Goal: Task Accomplishment & Management: Use online tool/utility

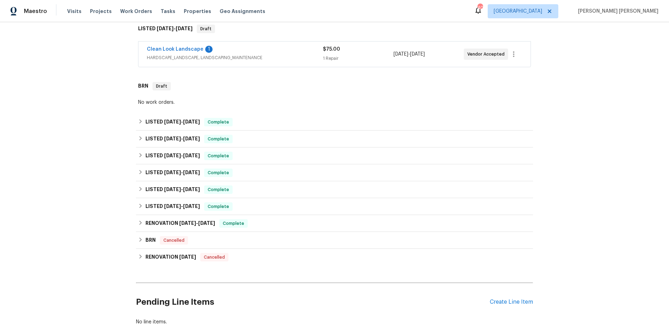
scroll to position [154, 0]
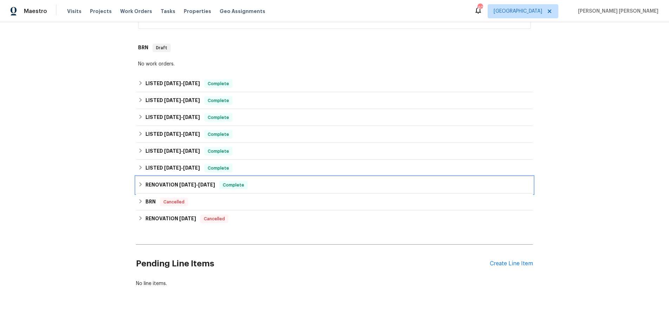
click at [140, 181] on div "RENOVATION 12/2/24 - 12/13/24 Complete" at bounding box center [334, 185] width 393 height 8
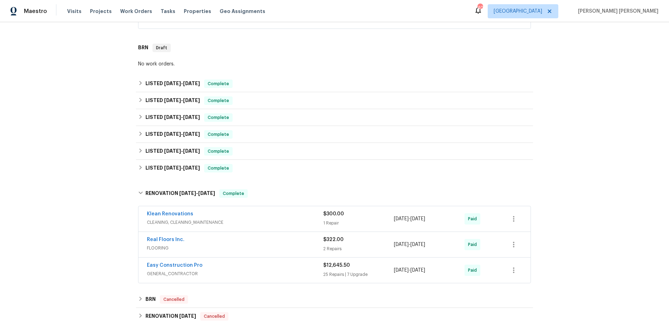
click at [140, 181] on div "Back to all projects 148 Harwood Cir, Kissimmee, FL 34744 3 Beds | 2 1/2 Baths …" at bounding box center [334, 133] width 397 height 513
click at [139, 167] on icon at bounding box center [140, 167] width 5 height 5
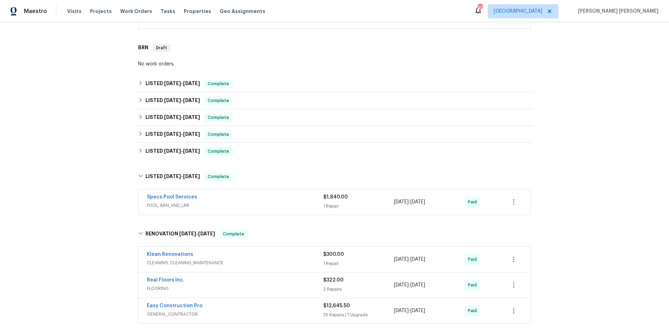
click at [260, 200] on div "Specs Pool Services" at bounding box center [235, 197] width 176 height 8
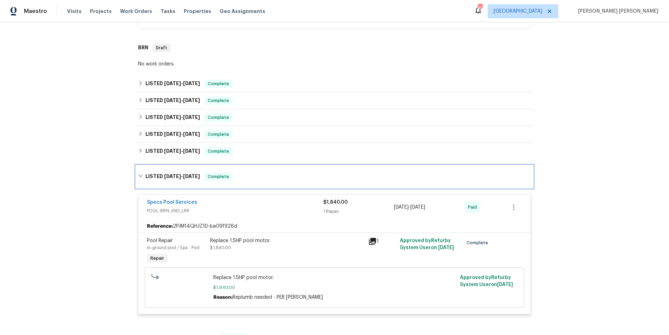
click at [141, 176] on icon at bounding box center [141, 176] width 4 height 2
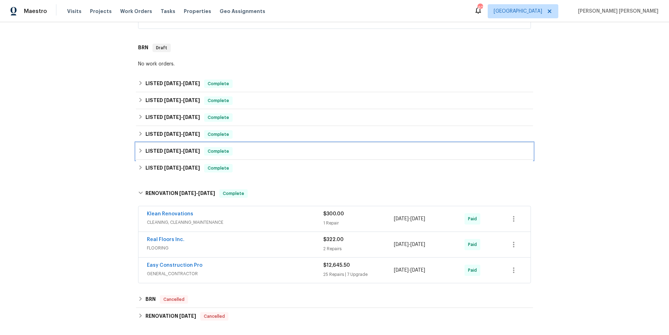
click at [140, 152] on icon at bounding box center [140, 150] width 5 height 5
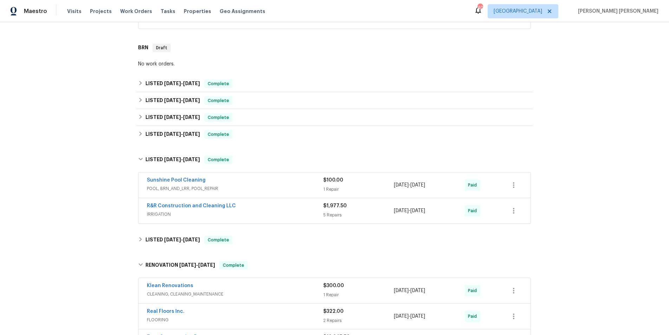
click at [134, 157] on div "Back to all projects 148 Harwood Cir, Kissimmee, FL 34744 3 Beds | 2 1/2 Baths …" at bounding box center [334, 178] width 669 height 313
click at [142, 157] on icon at bounding box center [140, 158] width 5 height 5
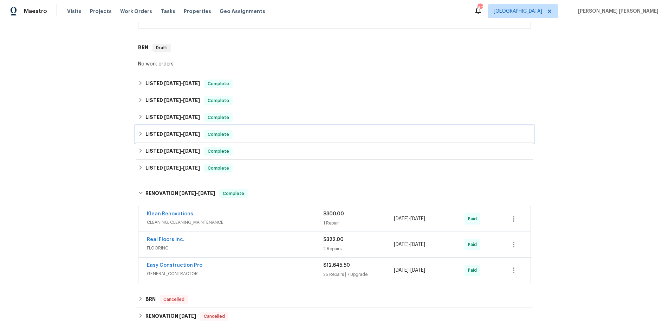
click at [141, 136] on div "LISTED 6/26/25 - 6/30/25 Complete" at bounding box center [334, 134] width 393 height 8
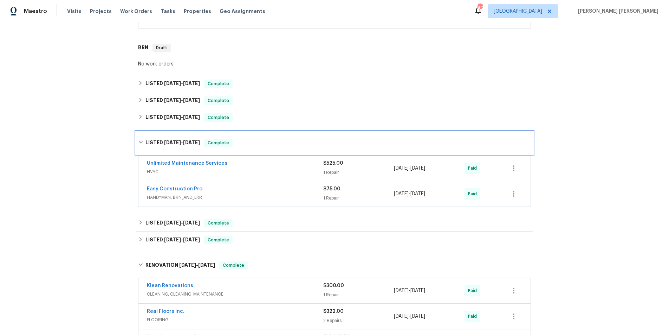
click at [141, 136] on div "LISTED 6/26/25 - 6/30/25 Complete" at bounding box center [334, 142] width 397 height 22
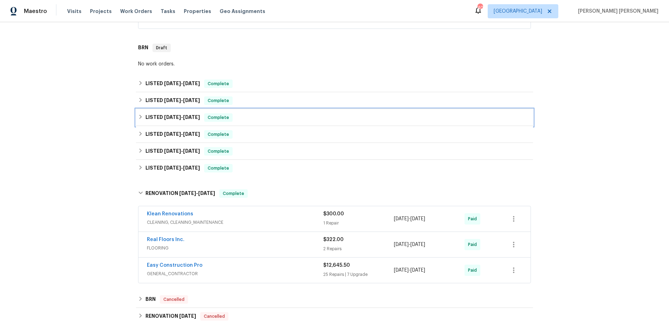
click at [142, 117] on icon at bounding box center [140, 116] width 5 height 5
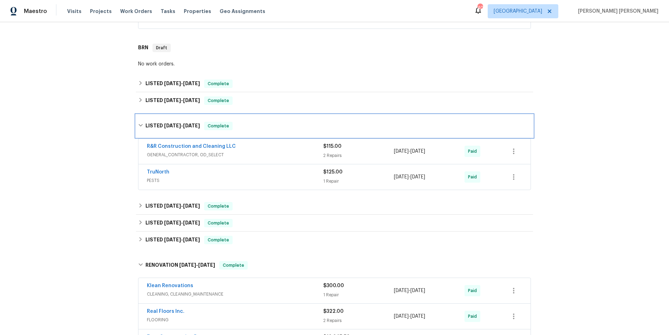
click at [141, 117] on div "LISTED 7/7/25 - 7/21/25 Complete" at bounding box center [334, 126] width 397 height 22
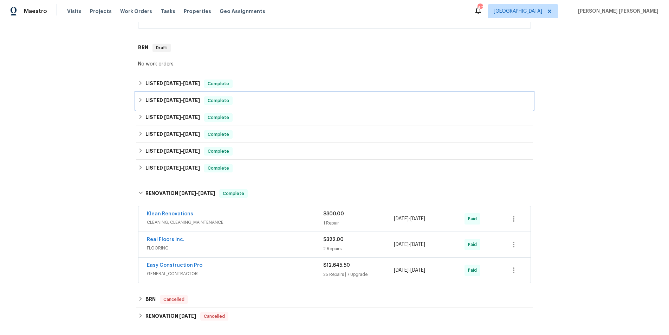
click at [139, 97] on div "LISTED 8/4/25 - 8/15/25 Complete" at bounding box center [334, 100] width 393 height 8
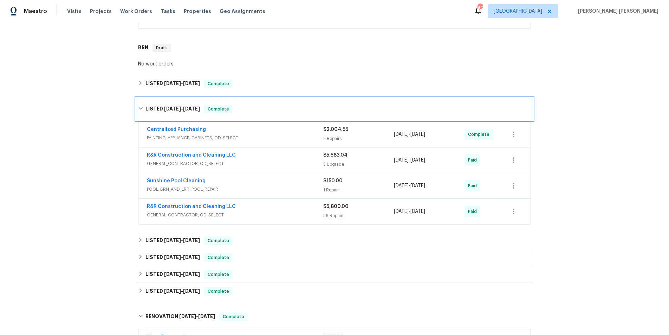
drag, startPoint x: 139, startPoint y: 107, endPoint x: 140, endPoint y: 98, distance: 9.2
click at [138, 106] on icon at bounding box center [140, 108] width 5 height 5
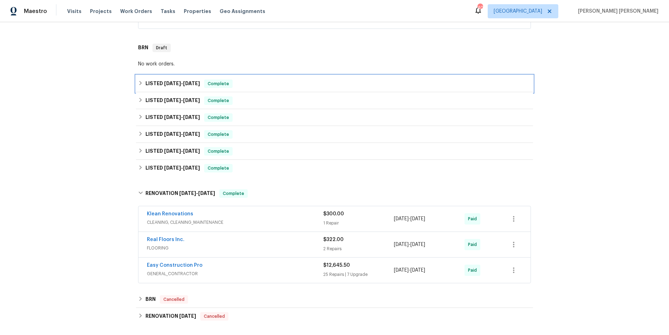
click at [140, 82] on icon at bounding box center [140, 83] width 5 height 5
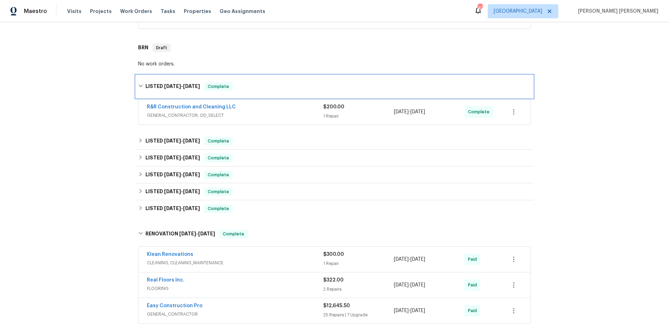
click at [140, 82] on div "LISTED 9/11/25 - 9/12/25 Complete" at bounding box center [334, 86] width 397 height 22
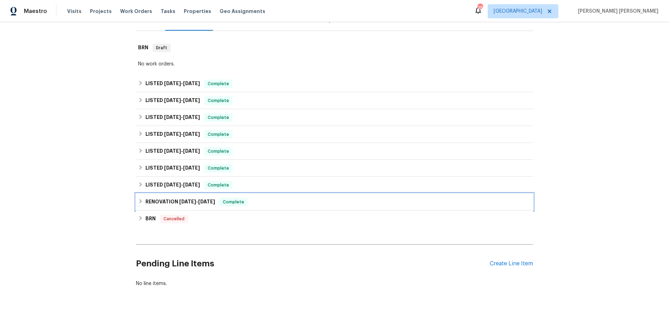
click at [146, 201] on h6 "RENOVATION [DATE] - [DATE]" at bounding box center [181, 202] width 70 height 8
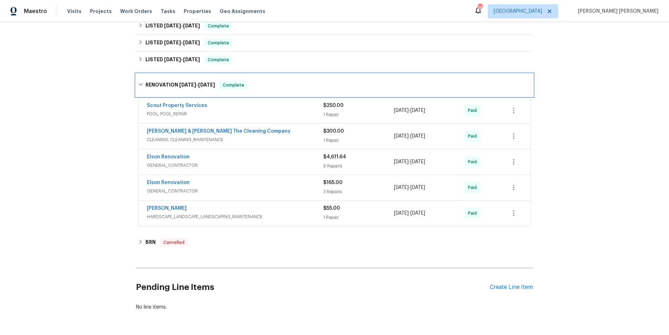
scroll to position [225, 0]
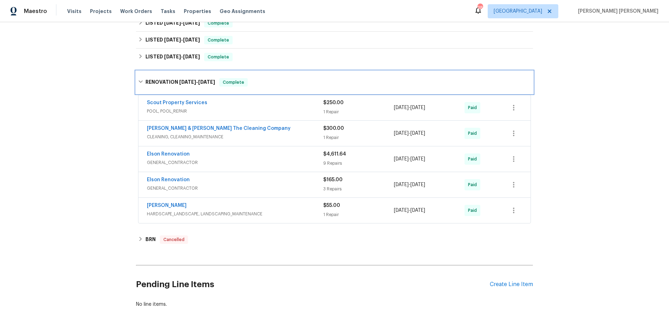
click at [140, 82] on icon at bounding box center [141, 82] width 4 height 2
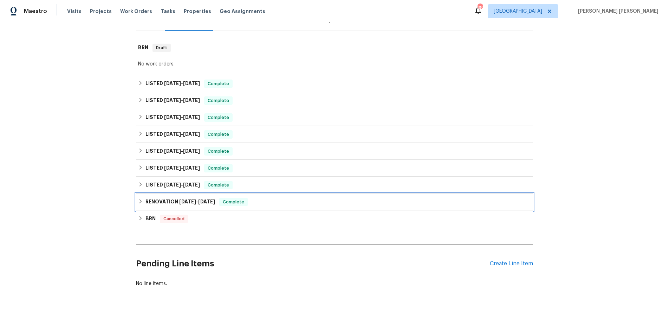
scroll to position [97, 0]
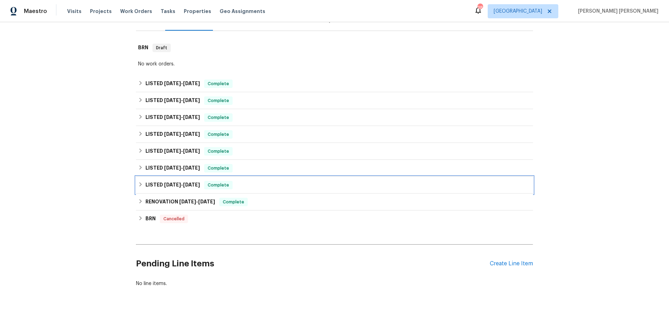
click at [143, 186] on div "LISTED 4/9/25 - 4/30/25 Complete" at bounding box center [334, 185] width 393 height 8
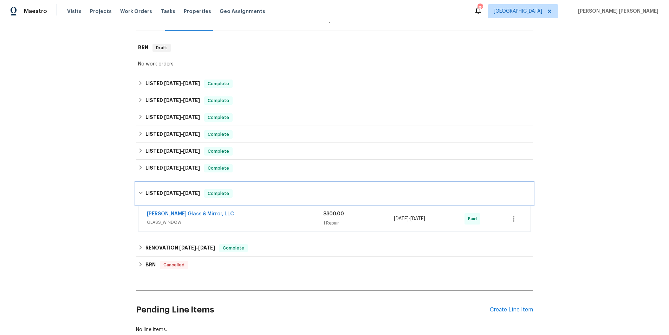
click at [143, 186] on div "LISTED 4/9/25 - 4/30/25 Complete" at bounding box center [334, 193] width 397 height 22
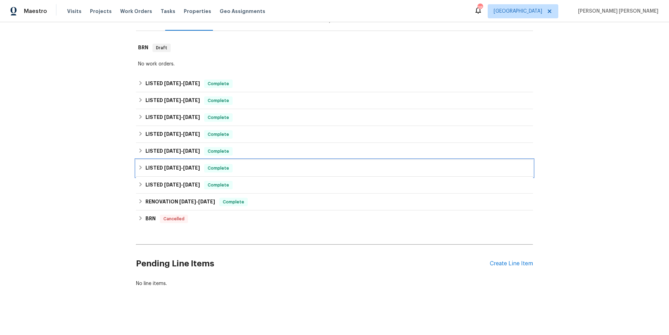
click at [142, 168] on icon at bounding box center [140, 167] width 5 height 5
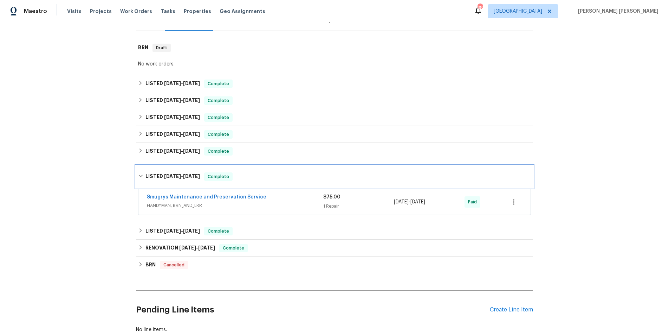
click at [142, 168] on div "LISTED 5/7/25 - 5/9/25 Complete" at bounding box center [334, 176] width 397 height 22
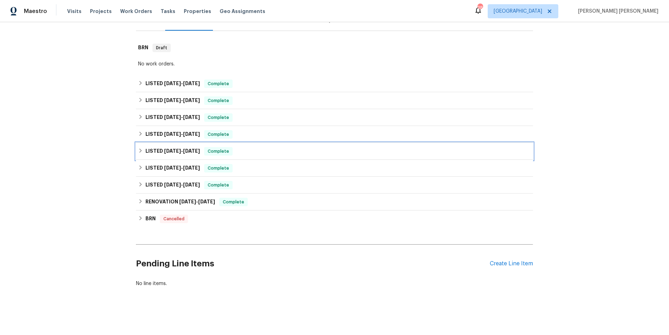
click at [139, 149] on icon at bounding box center [140, 150] width 5 height 5
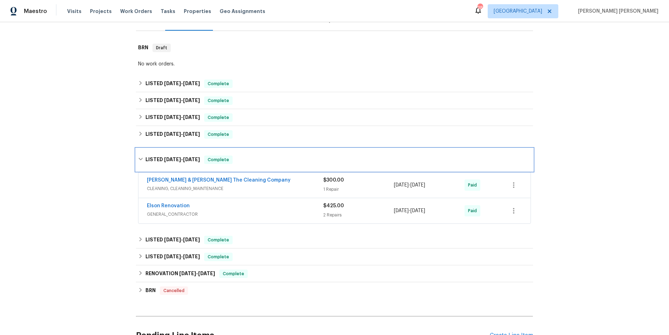
click at [139, 149] on div "LISTED 5/16/25 - 5/16/25 Complete" at bounding box center [334, 159] width 397 height 22
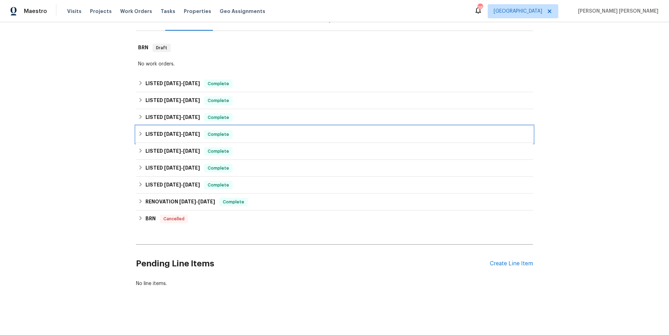
click at [140, 134] on icon at bounding box center [140, 133] width 5 height 5
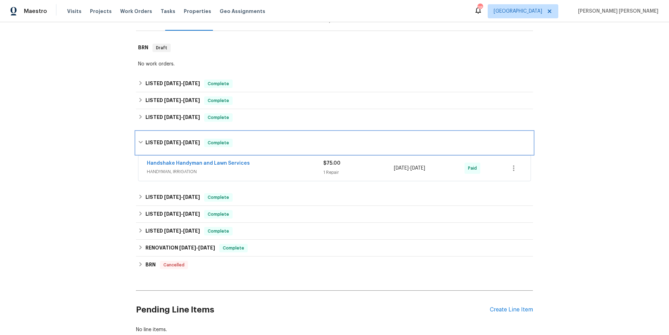
click at [140, 134] on div "LISTED 6/4/25 - 6/9/25 Complete" at bounding box center [334, 142] width 397 height 22
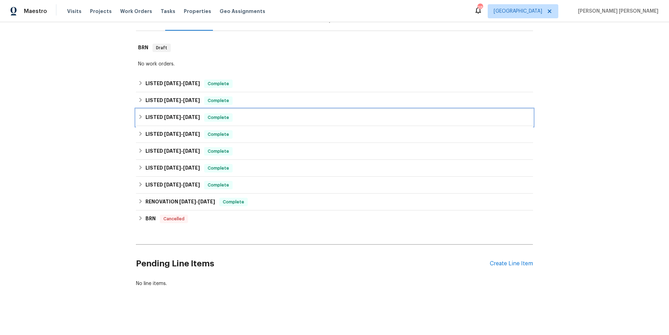
click at [140, 120] on div "LISTED 6/18/25 - 6/23/25 Complete" at bounding box center [334, 117] width 393 height 8
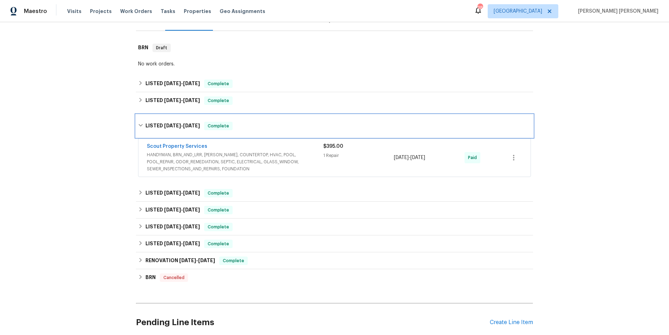
click at [140, 120] on div "LISTED 6/18/25 - 6/23/25 Complete" at bounding box center [334, 126] width 397 height 22
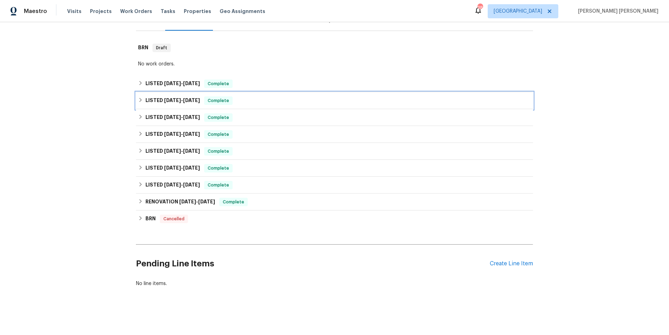
click at [140, 101] on icon at bounding box center [141, 100] width 2 height 4
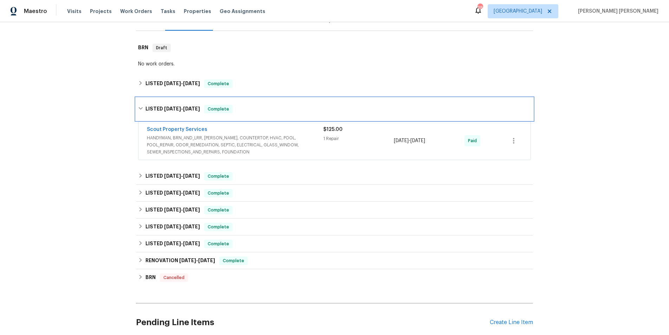
click at [140, 101] on div "LISTED 7/17/25 - 7/21/25 Complete" at bounding box center [334, 109] width 397 height 22
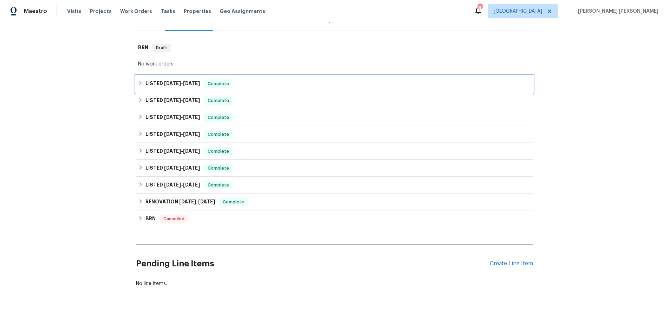
click at [142, 82] on icon at bounding box center [140, 83] width 5 height 5
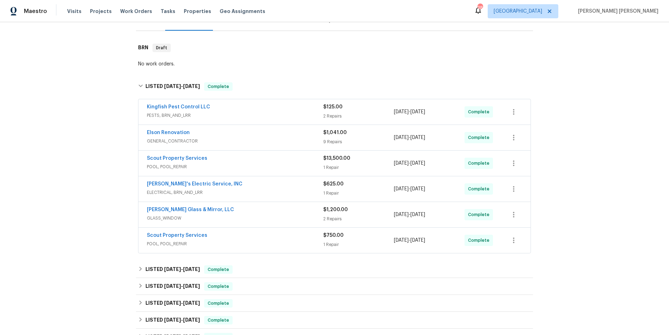
click at [265, 167] on span "POOL, POOL_REPAIR" at bounding box center [235, 166] width 176 height 7
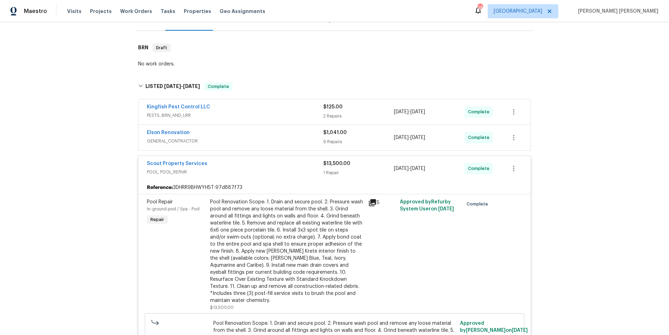
click at [265, 167] on div "Scout Property Services" at bounding box center [235, 164] width 176 height 8
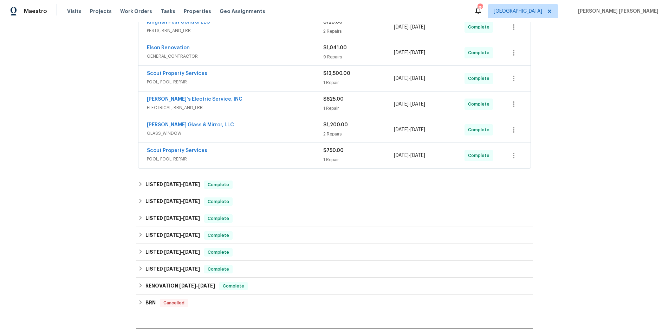
scroll to position [265, 0]
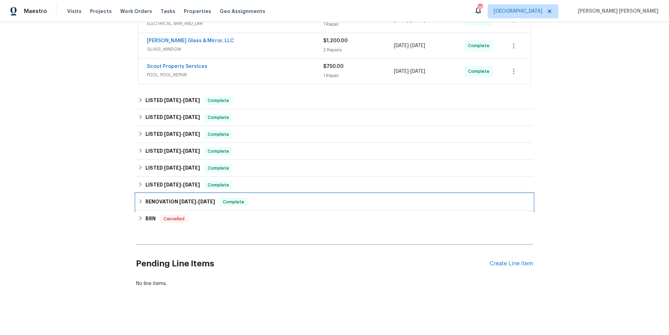
click at [140, 202] on icon at bounding box center [141, 201] width 2 height 4
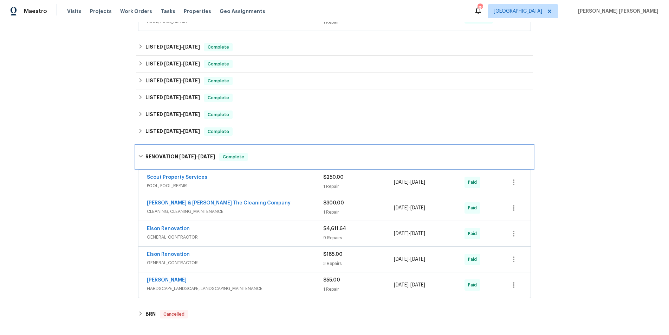
scroll to position [414, 0]
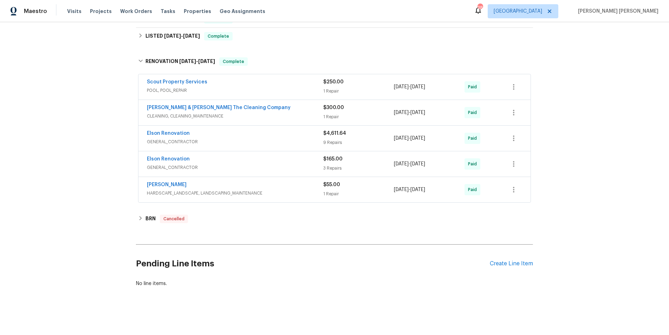
click at [231, 142] on span "GENERAL_CONTRACTOR" at bounding box center [235, 141] width 176 height 7
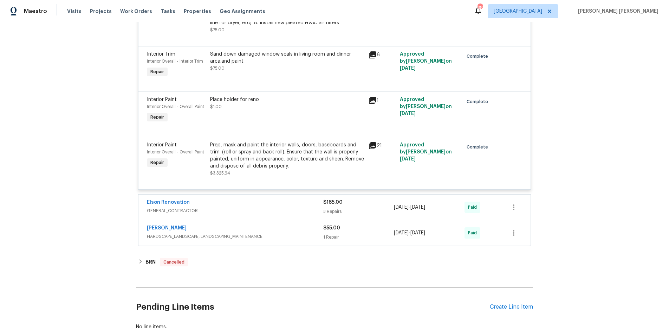
scroll to position [932, 0]
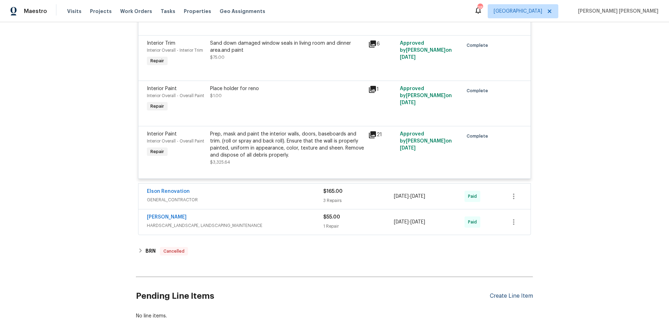
click at [522, 296] on div "Create Line Item" at bounding box center [511, 295] width 43 height 7
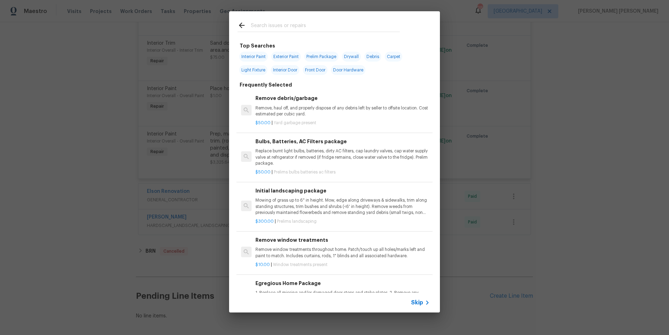
click at [419, 301] on span "Skip" at bounding box center [417, 302] width 12 height 7
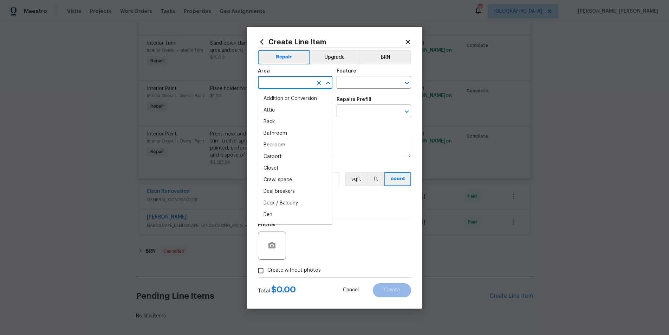
click at [291, 81] on input "text" at bounding box center [285, 83] width 55 height 11
drag, startPoint x: 275, startPoint y: 96, endPoint x: 286, endPoint y: 96, distance: 10.9
click at [275, 96] on li "Bathroom" at bounding box center [295, 99] width 75 height 12
type input "Bathroom"
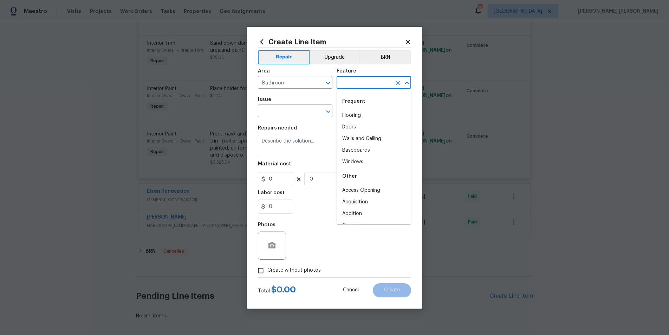
click at [371, 82] on input "text" at bounding box center [364, 83] width 55 height 11
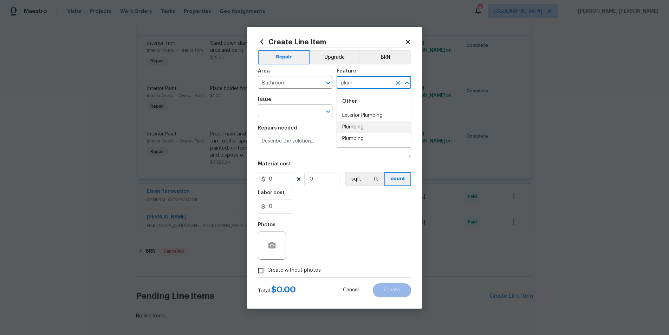
click at [365, 130] on li "Plumbing" at bounding box center [374, 127] width 75 height 12
type input "Plumbing"
click at [282, 115] on input "text" at bounding box center [285, 111] width 55 height 11
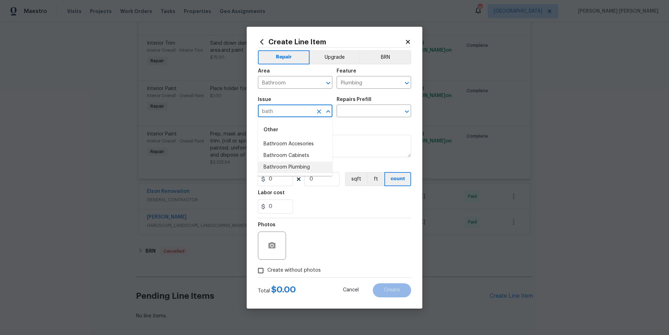
click at [297, 167] on li "Bathroom Plumbing" at bounding box center [295, 167] width 75 height 12
type input "Bathroom Plumbing"
click at [365, 109] on input "text" at bounding box center [364, 111] width 55 height 11
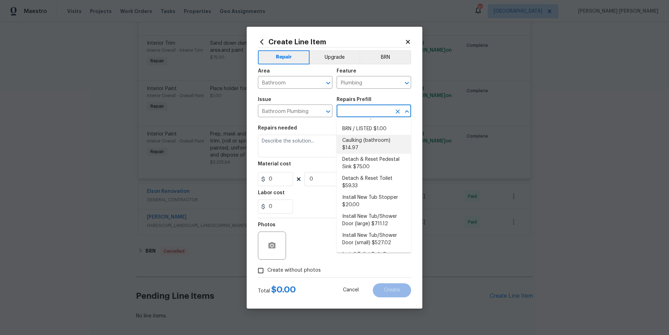
scroll to position [0, 0]
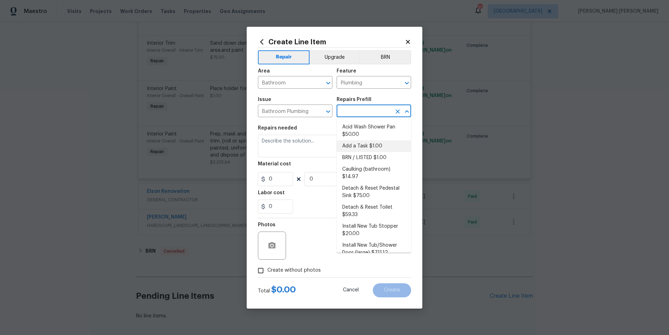
drag, startPoint x: 366, startPoint y: 146, endPoint x: 373, endPoint y: 149, distance: 7.1
click at [366, 146] on li "Add a Task $1.00" at bounding box center [374, 146] width 75 height 12
type textarea "HPM to detail"
type input "1"
type input "Add a Task $1.00"
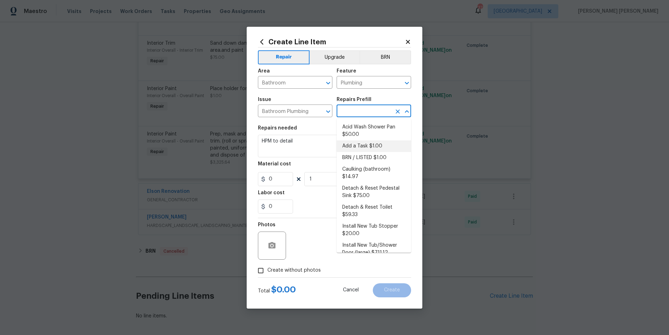
type input "1"
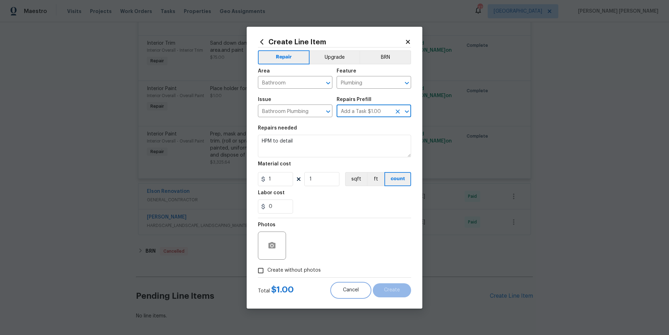
drag, startPoint x: 342, startPoint y: 288, endPoint x: 349, endPoint y: 287, distance: 7.1
click at [344, 288] on button "Cancel" at bounding box center [351, 290] width 38 height 14
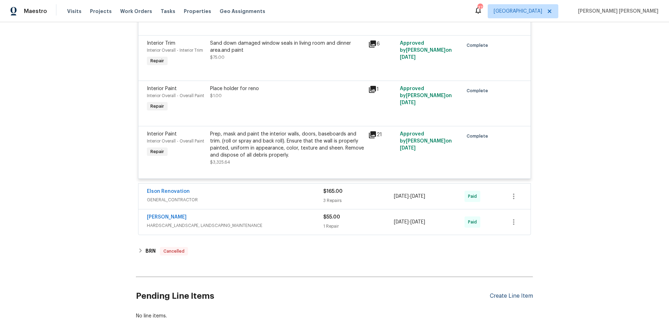
click at [516, 295] on div "Create Line Item" at bounding box center [511, 295] width 43 height 7
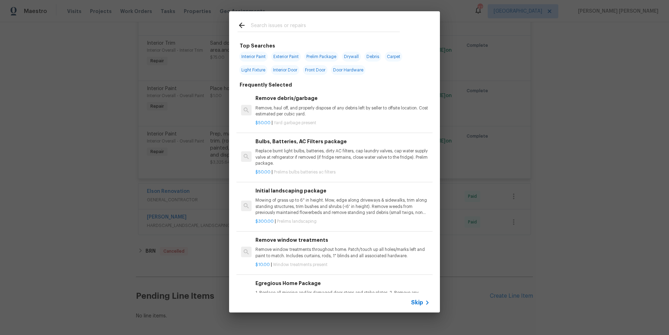
click at [628, 215] on div "Top Searches Interior Paint Exterior Paint Prelim Package Drywall Debris Carpet…" at bounding box center [334, 161] width 669 height 323
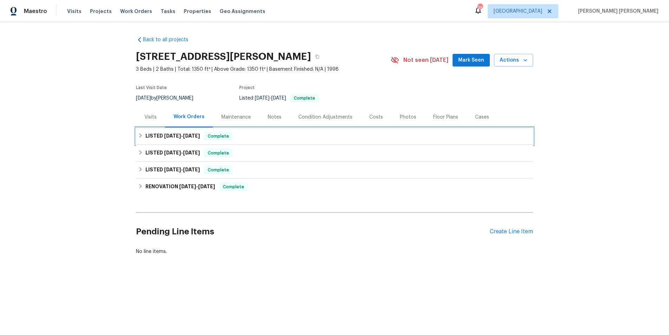
click at [186, 135] on span "[DATE]" at bounding box center [191, 135] width 17 height 5
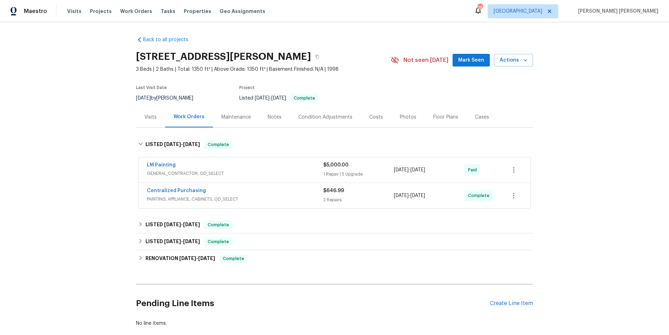
click at [299, 168] on div "LM Painting" at bounding box center [235, 165] width 176 height 8
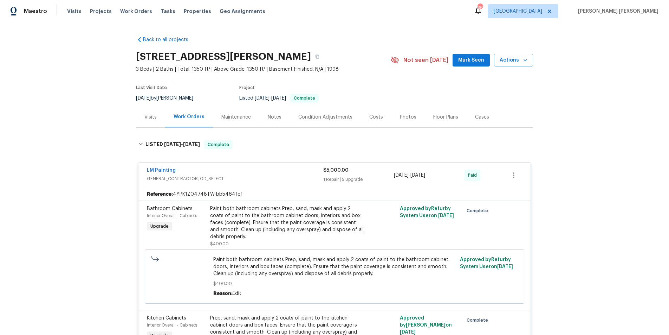
click at [155, 116] on div "Visits" at bounding box center [150, 117] width 12 height 7
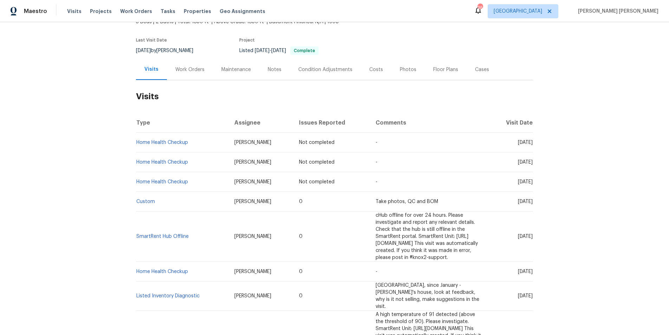
scroll to position [58, 0]
